Goal: Task Accomplishment & Management: Use online tool/utility

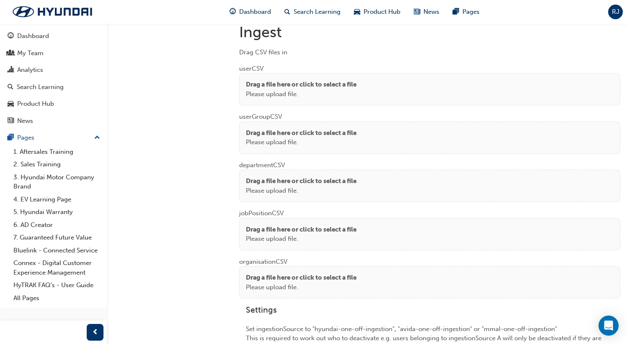
scroll to position [642, 0]
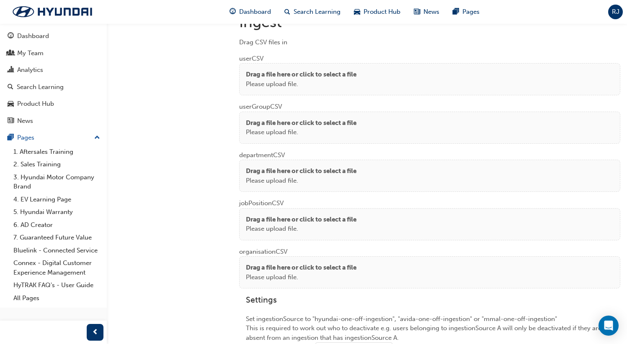
click at [327, 80] on p "Please upload file." at bounding box center [301, 85] width 111 height 10
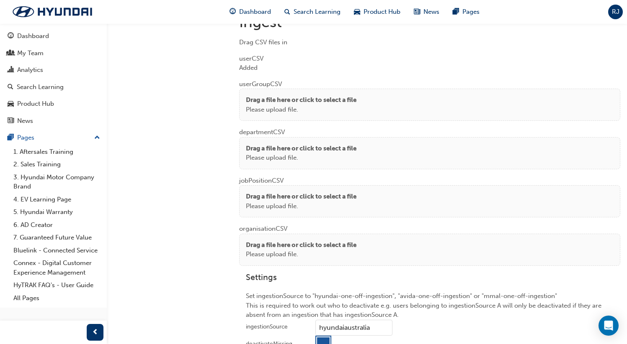
click at [310, 100] on p "Drag a file here or click to select a file" at bounding box center [301, 100] width 111 height 10
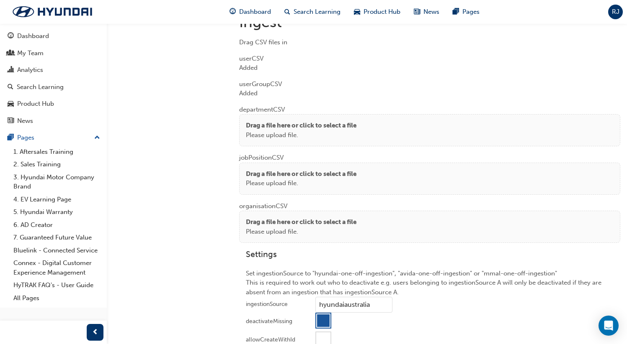
click at [283, 121] on p "Drag a file here or click to select a file" at bounding box center [301, 126] width 111 height 10
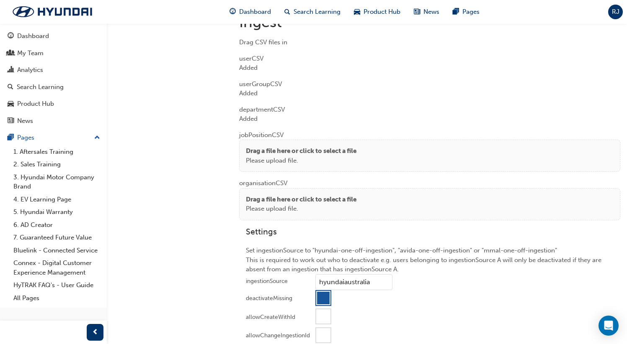
click at [255, 152] on p "Drag a file here or click to select a file" at bounding box center [301, 152] width 111 height 10
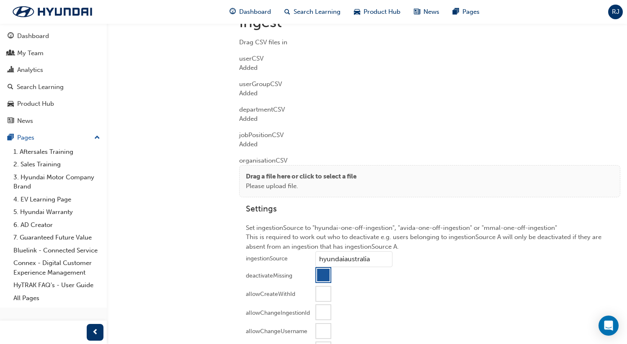
click at [272, 173] on p "Drag a file here or click to select a file" at bounding box center [301, 177] width 111 height 10
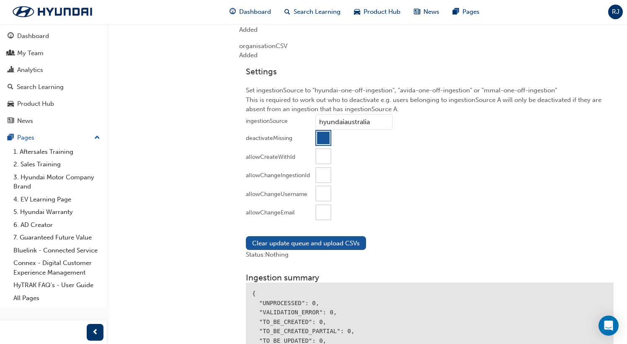
scroll to position [810, 0]
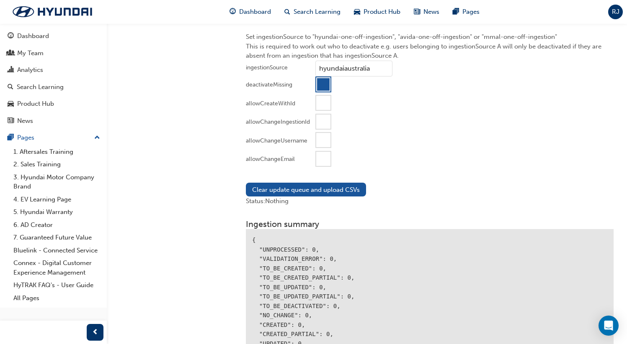
click at [323, 160] on div at bounding box center [323, 159] width 14 height 14
click at [301, 188] on button "Clear update queue and upload CSVs" at bounding box center [306, 190] width 120 height 14
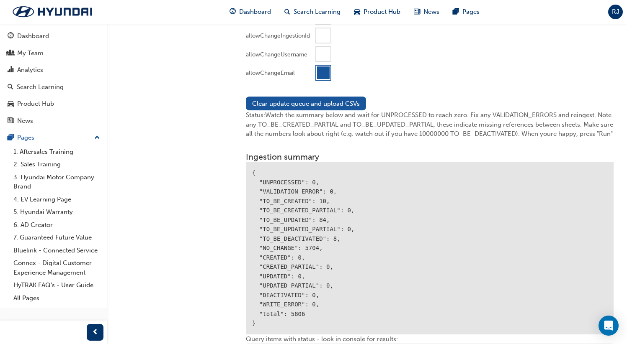
scroll to position [996, 0]
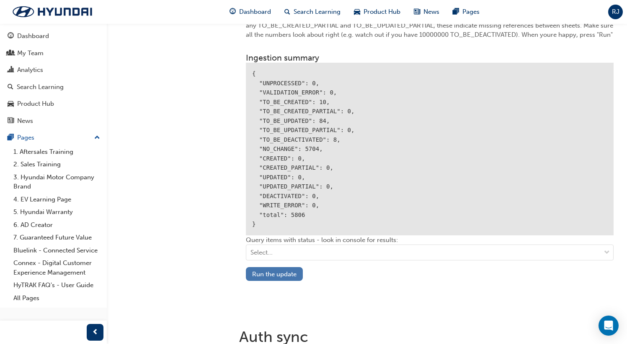
click at [283, 274] on button "Run the update" at bounding box center [274, 274] width 57 height 14
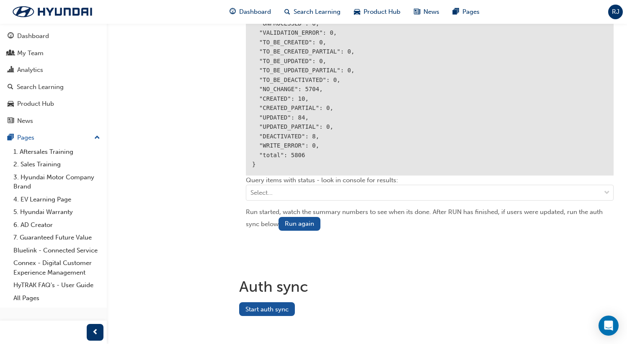
scroll to position [1059, 0]
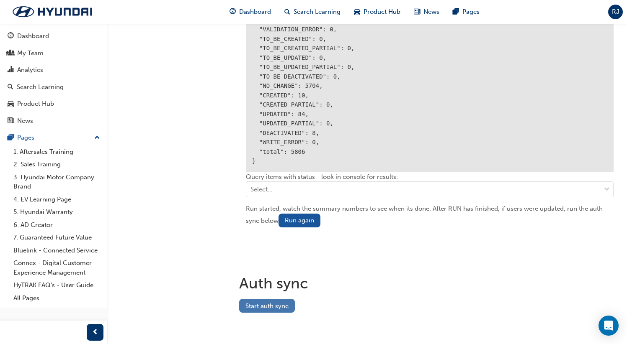
click at [262, 308] on button "Start auth sync" at bounding box center [267, 306] width 56 height 14
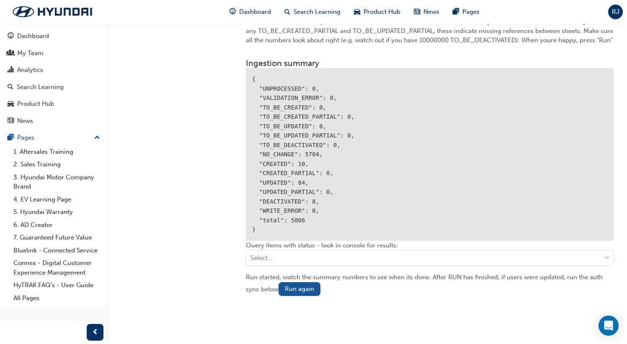
scroll to position [1069, 0]
